Goal: Transaction & Acquisition: Purchase product/service

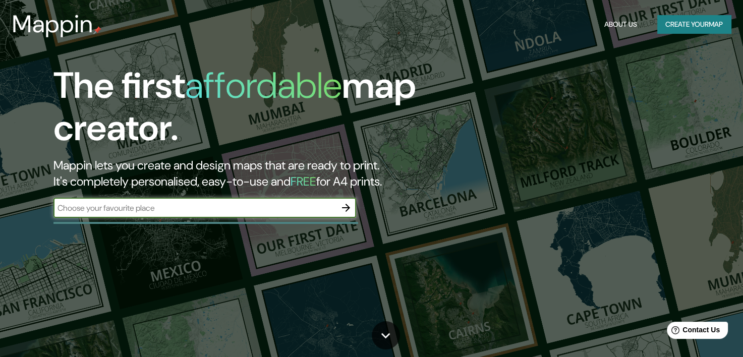
click at [683, 26] on button "Create your map" at bounding box center [694, 24] width 74 height 19
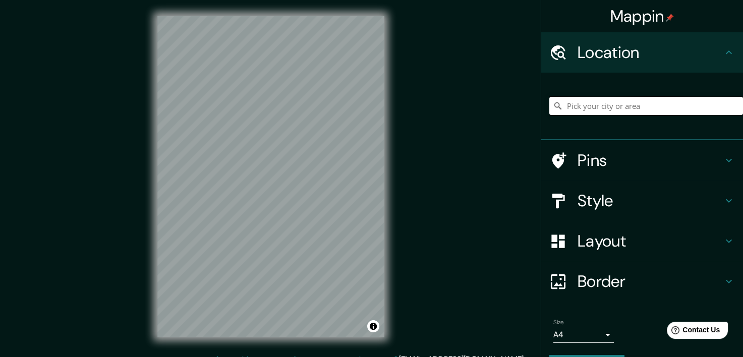
click at [590, 107] on input "Pick your city or area" at bounding box center [646, 106] width 194 height 18
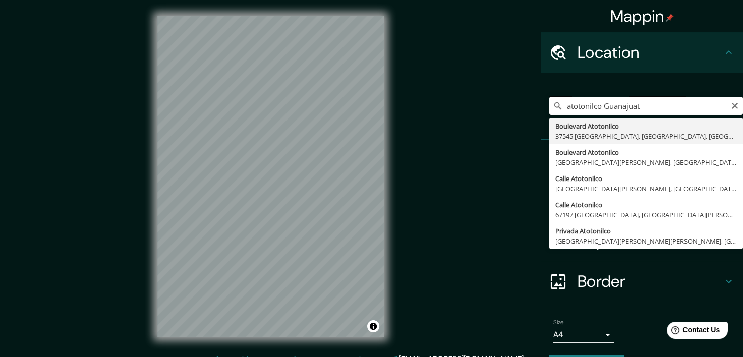
type input "atotonilco [GEOGRAPHIC_DATA]"
drag, startPoint x: 657, startPoint y: 113, endPoint x: 441, endPoint y: 114, distance: 215.9
click at [441, 114] on div "Mappin Location atotonilco [GEOGRAPHIC_DATA] [GEOGRAPHIC_DATA] [GEOGRAPHIC_DATA…" at bounding box center [371, 185] width 743 height 370
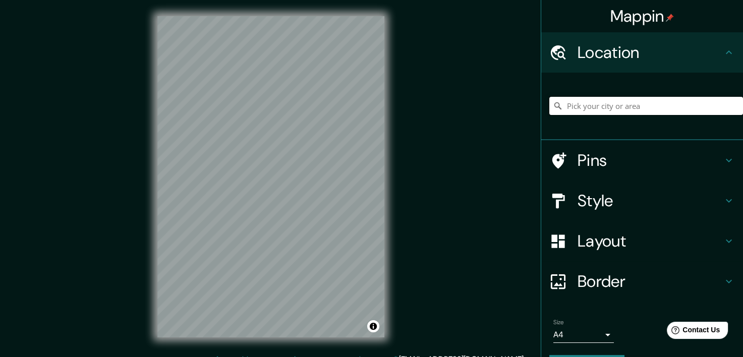
click at [597, 101] on input "Pick your city or area" at bounding box center [646, 106] width 194 height 18
paste input "37893 Atotonilco, Gto."
type input "Carretera [GEOGRAPHIC_DATA]-[DATE][GEOGRAPHIC_DATA][PERSON_NAME], 37898 [DATE][…"
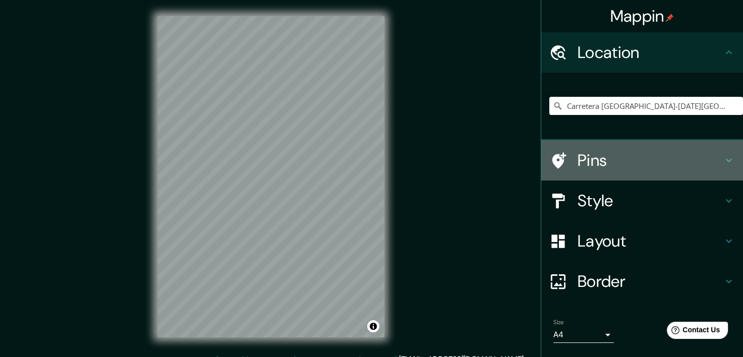
click at [591, 161] on h4 "Pins" at bounding box center [650, 160] width 145 height 20
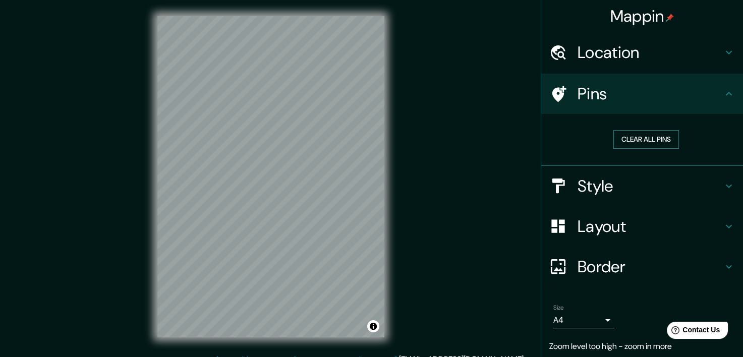
click at [634, 138] on button "Clear all pins" at bounding box center [646, 139] width 66 height 19
click at [603, 196] on div "Style" at bounding box center [642, 186] width 202 height 40
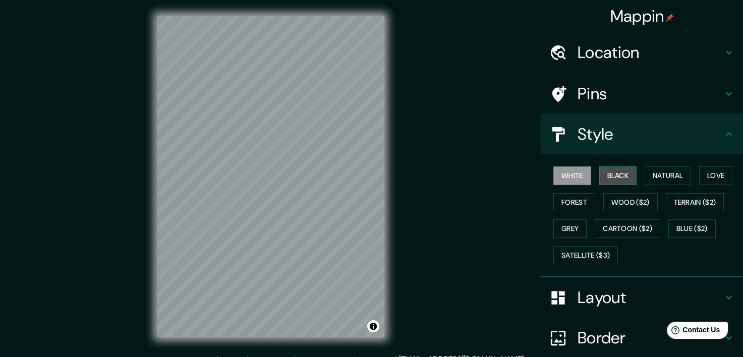
click at [603, 176] on button "Black" at bounding box center [618, 175] width 38 height 19
click at [645, 172] on button "Natural" at bounding box center [668, 175] width 46 height 19
click at [703, 164] on div "White Black Natural Love Forest Wood ($2) Terrain ($2) Grey Cartoon ($2) Blue (…" at bounding box center [646, 215] width 194 height 106
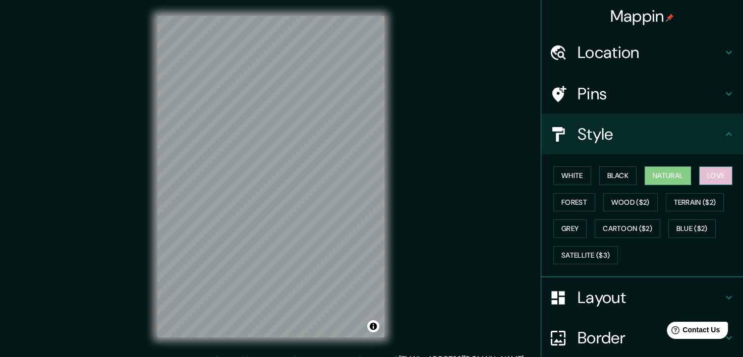
click at [710, 178] on button "Love" at bounding box center [715, 175] width 33 height 19
click at [569, 209] on button "Forest" at bounding box center [574, 202] width 42 height 19
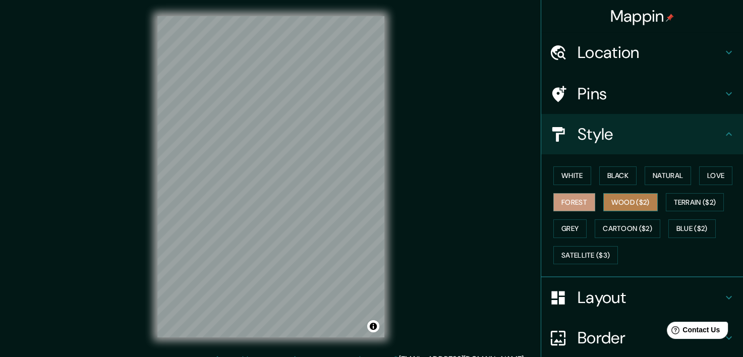
click at [618, 201] on button "Wood ($2)" at bounding box center [630, 202] width 54 height 19
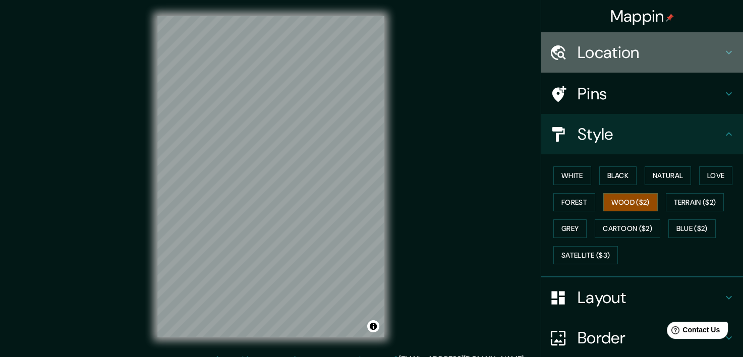
click at [641, 64] on div "Location" at bounding box center [642, 52] width 202 height 40
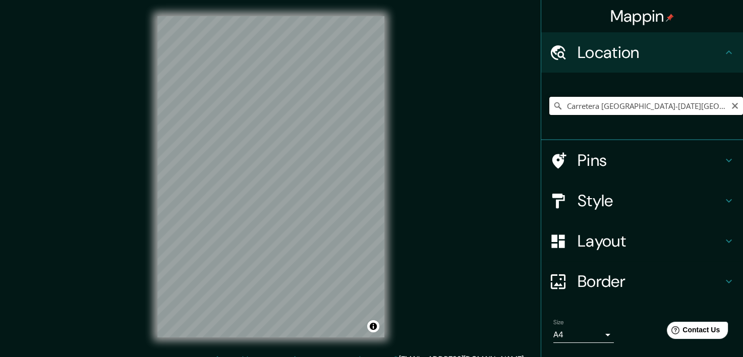
click at [714, 104] on input "Carretera [GEOGRAPHIC_DATA]-[DATE][GEOGRAPHIC_DATA][PERSON_NAME], 37898 [DATE][…" at bounding box center [646, 106] width 194 height 18
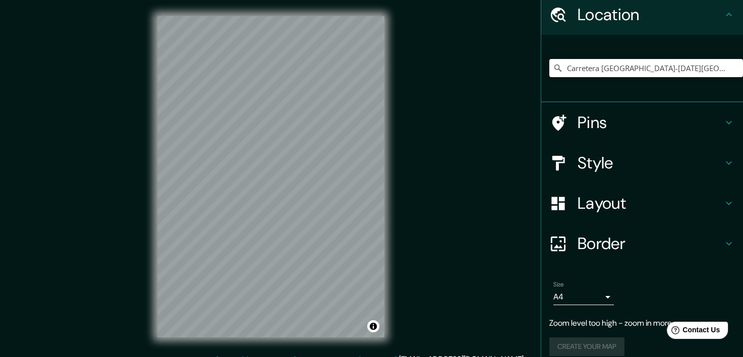
click at [607, 210] on h4 "Layout" at bounding box center [650, 203] width 145 height 20
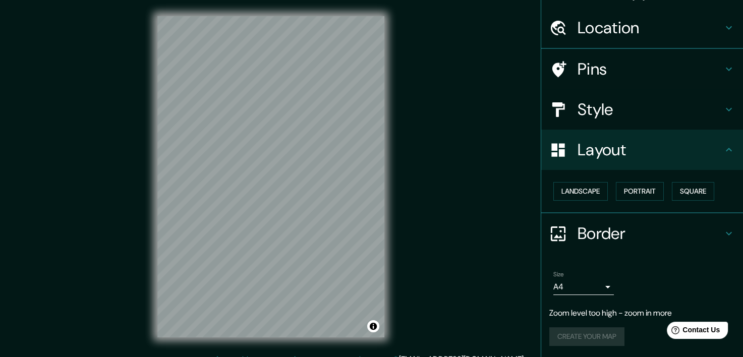
scroll to position [25, 0]
click at [576, 191] on button "Landscape" at bounding box center [580, 191] width 54 height 19
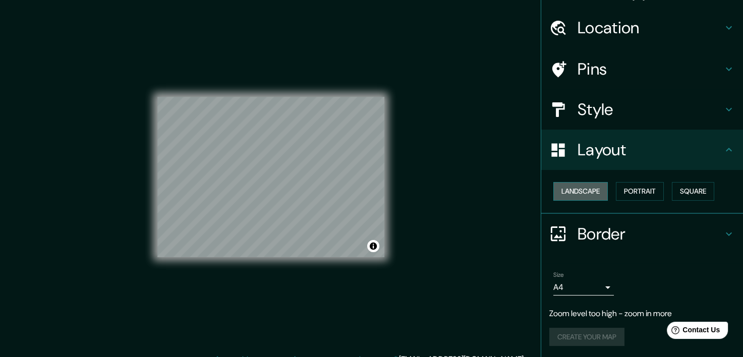
click at [576, 191] on button "Landscape" at bounding box center [580, 191] width 54 height 19
click at [628, 186] on button "Portrait" at bounding box center [640, 191] width 48 height 19
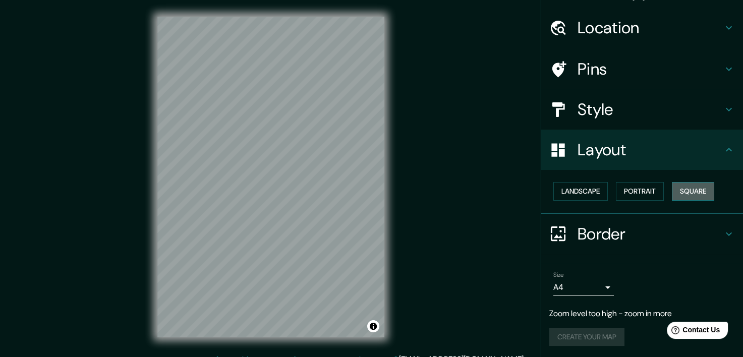
click at [682, 188] on button "Square" at bounding box center [693, 191] width 42 height 19
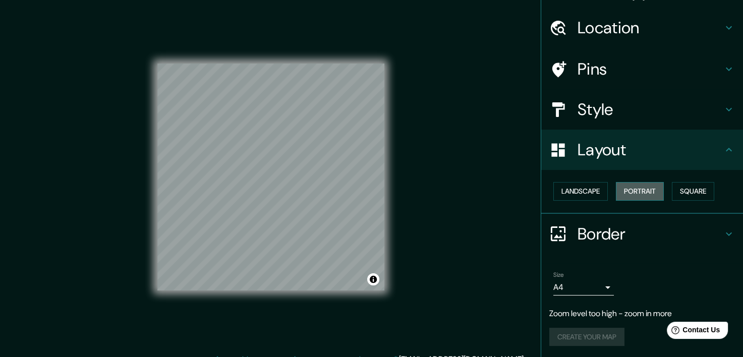
click at [631, 192] on button "Portrait" at bounding box center [640, 191] width 48 height 19
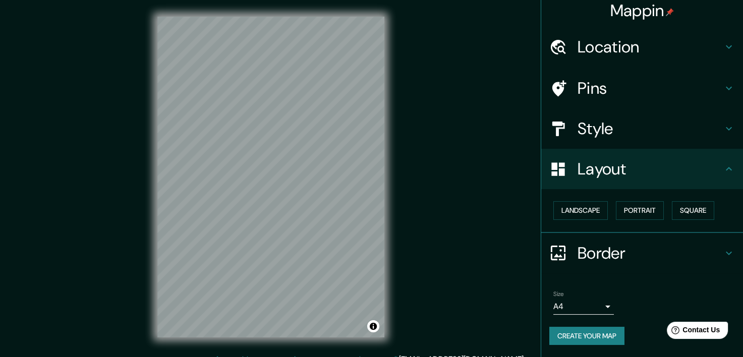
scroll to position [5, 0]
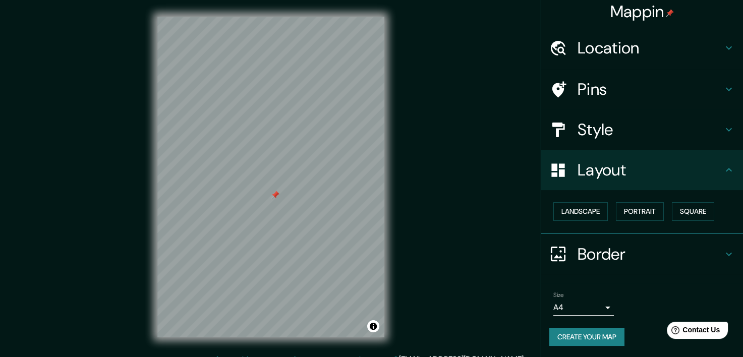
drag, startPoint x: 270, startPoint y: 120, endPoint x: 277, endPoint y: 195, distance: 75.5
click at [277, 195] on div at bounding box center [275, 195] width 8 height 8
click at [274, 196] on div at bounding box center [274, 194] width 8 height 8
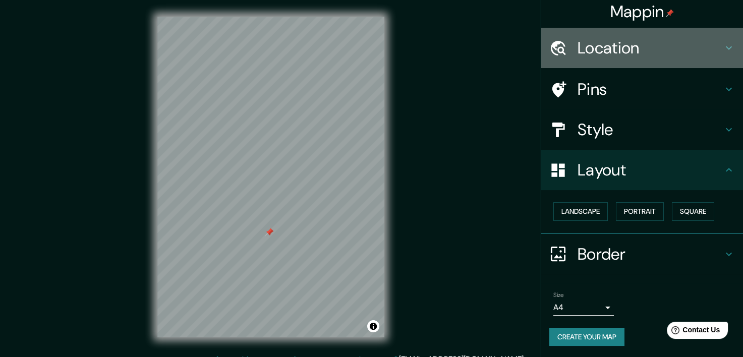
click at [599, 40] on h4 "Location" at bounding box center [650, 48] width 145 height 20
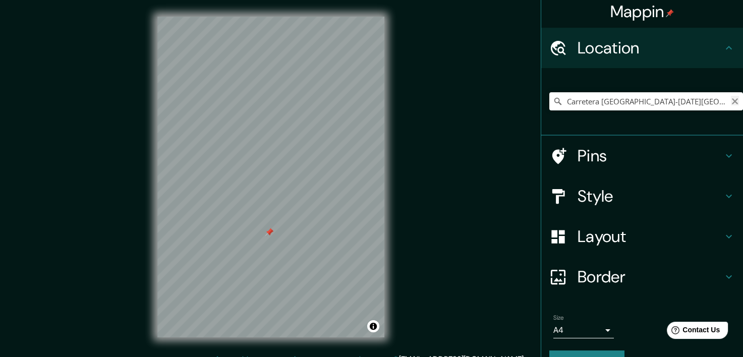
click at [732, 102] on icon "Clear" at bounding box center [735, 101] width 6 height 6
paste input "37893 Atotonilco, Gto."
type input "Carretera [GEOGRAPHIC_DATA]-[DATE][GEOGRAPHIC_DATA][PERSON_NAME], 37898 [DATE][…"
